Goal: Download file/media

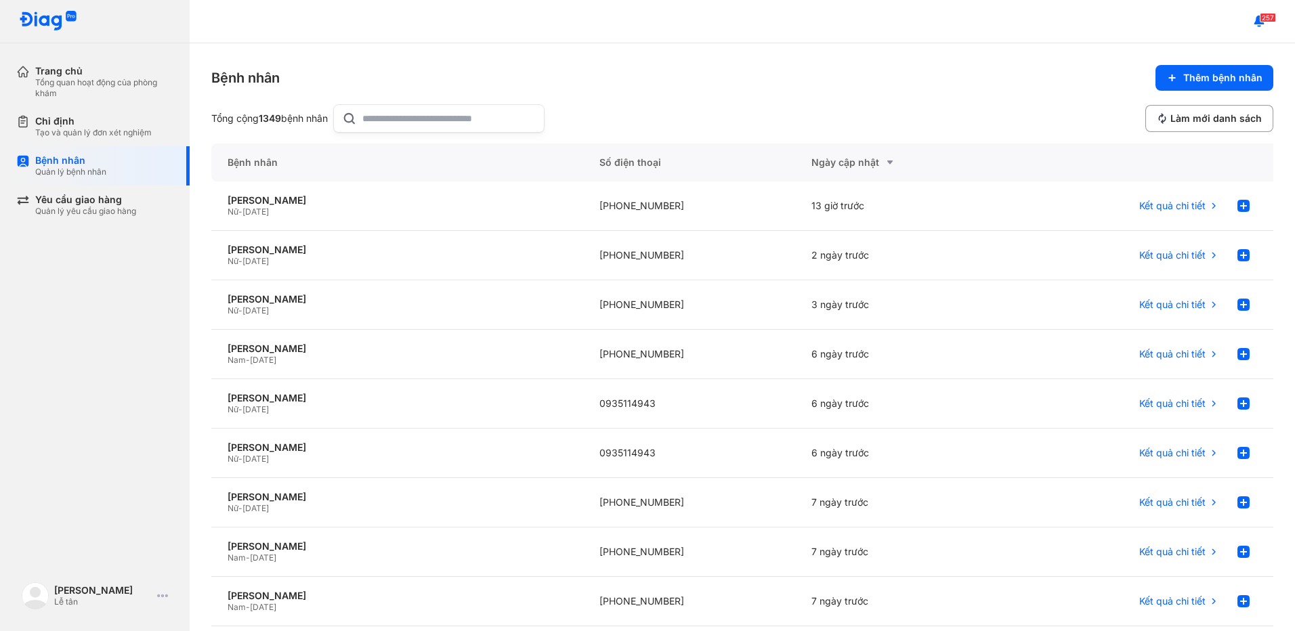
click at [398, 119] on input "text" at bounding box center [448, 118] width 173 height 27
type input "*"
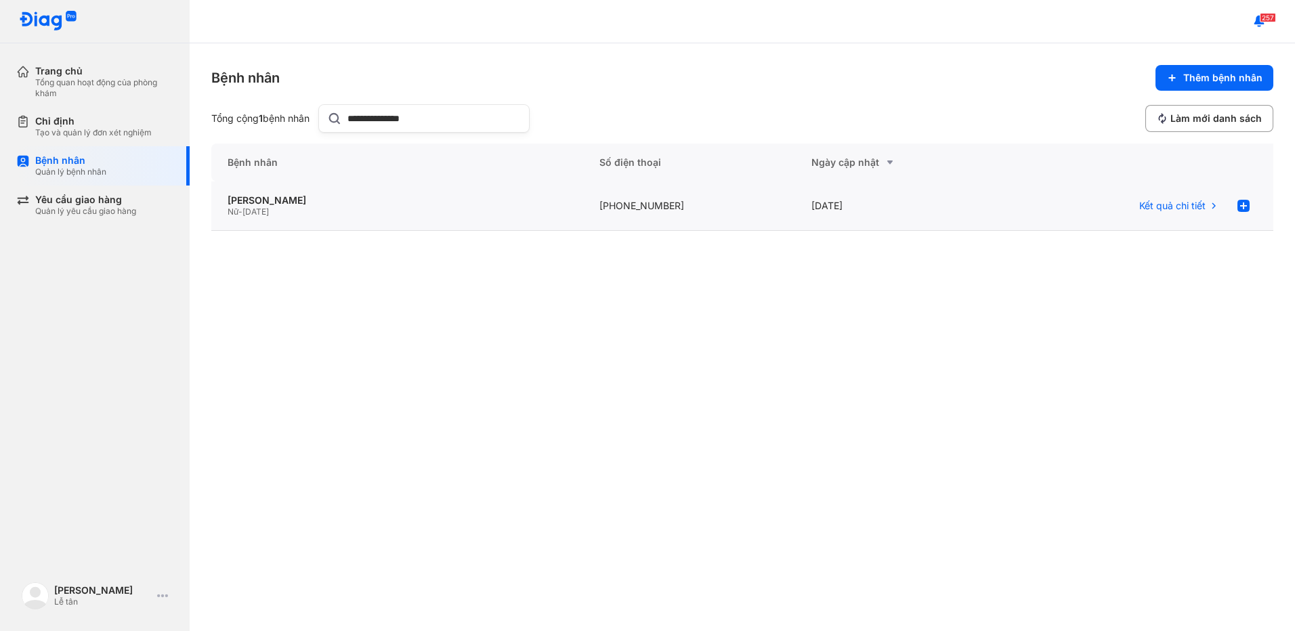
type input "**********"
click at [710, 212] on div "[PHONE_NUMBER]" at bounding box center [689, 206] width 213 height 49
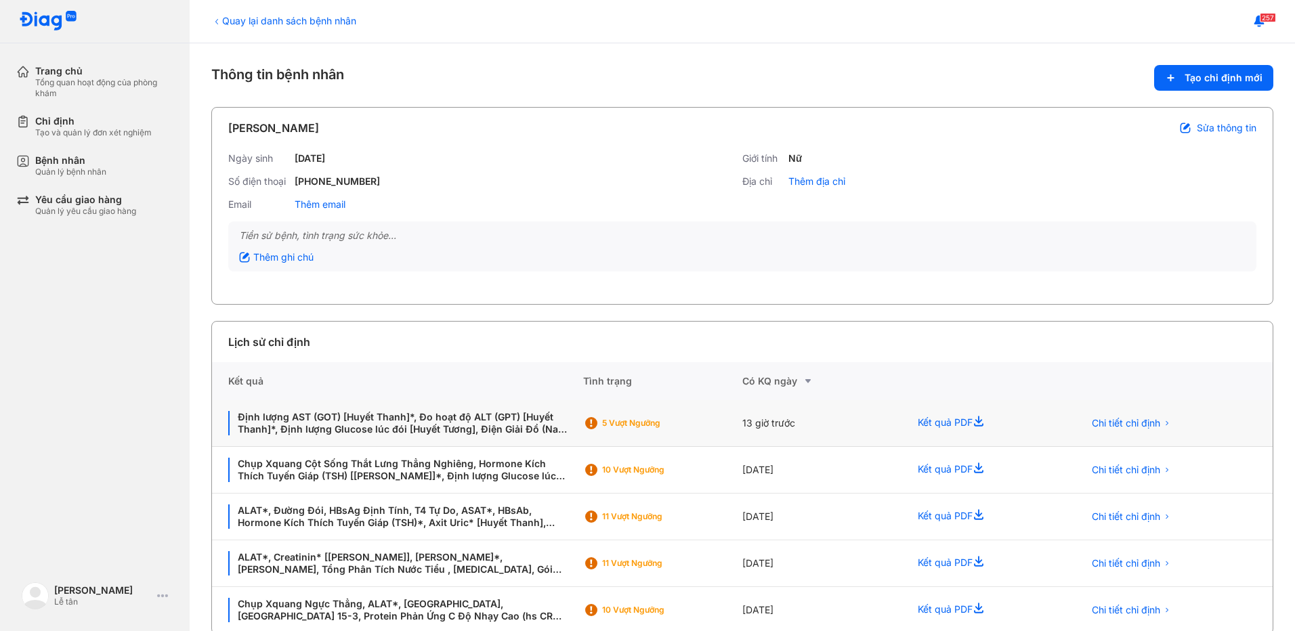
click at [691, 438] on div "5 Vượt ngưỡng" at bounding box center [662, 423] width 159 height 47
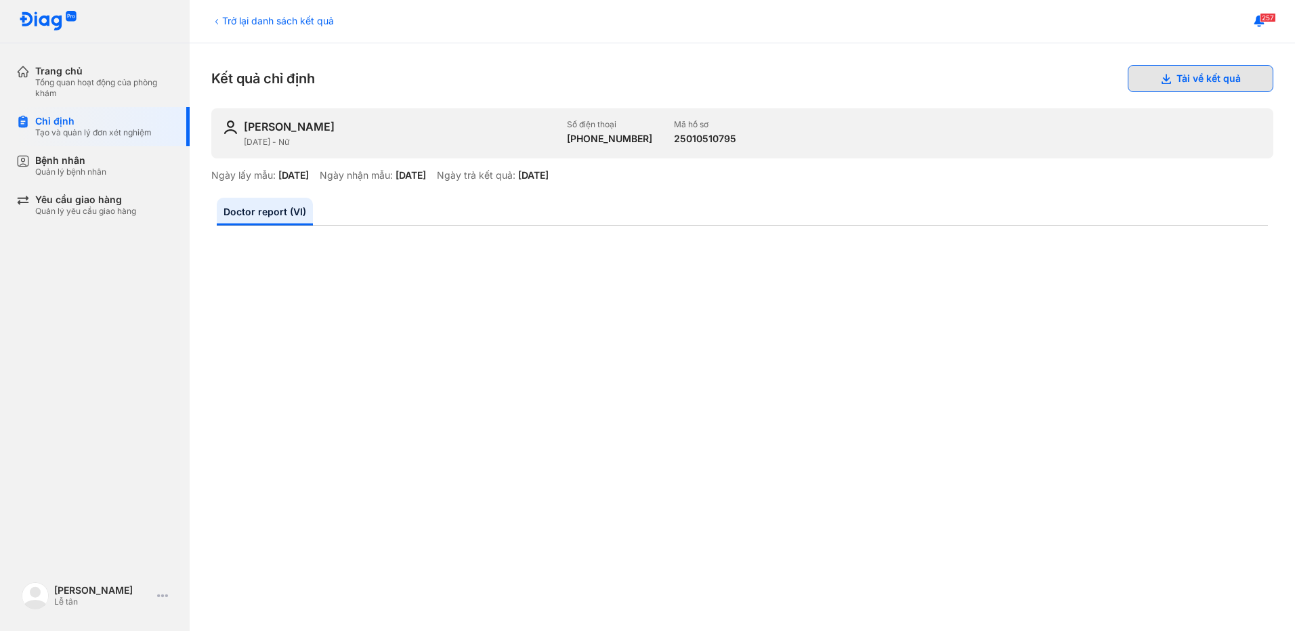
click at [1187, 84] on button "Tải về kết quả" at bounding box center [1201, 78] width 146 height 27
